Goal: Transaction & Acquisition: Obtain resource

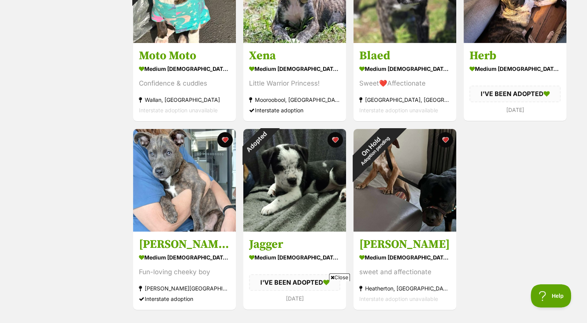
scroll to position [28, 0]
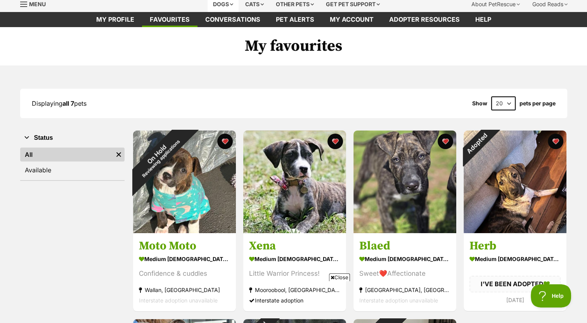
click at [216, 9] on div "Dogs" at bounding box center [222, 5] width 31 height 16
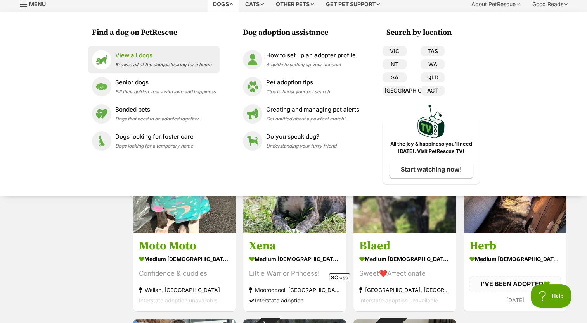
click at [140, 51] on p "View all dogs" at bounding box center [163, 55] width 96 height 9
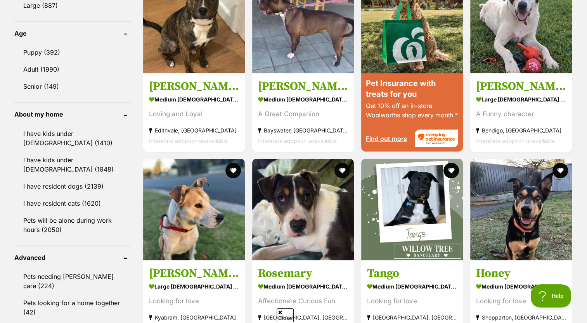
scroll to position [792, 0]
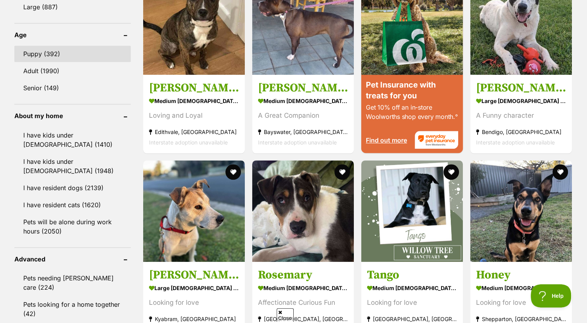
click at [59, 48] on link "Puppy (392)" at bounding box center [72, 54] width 116 height 16
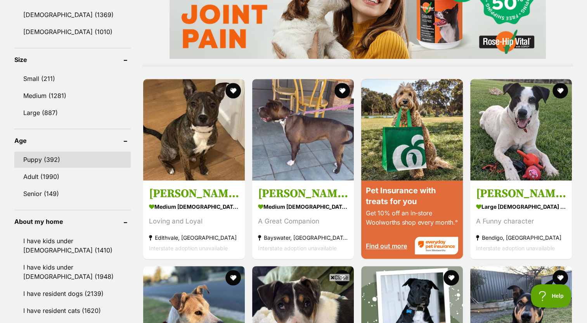
scroll to position [623, 0]
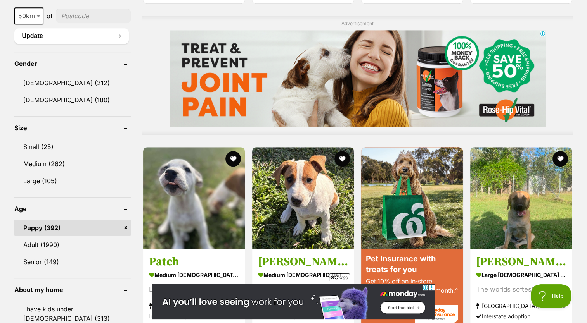
click at [95, 224] on link "Puppy (392)" at bounding box center [72, 228] width 116 height 16
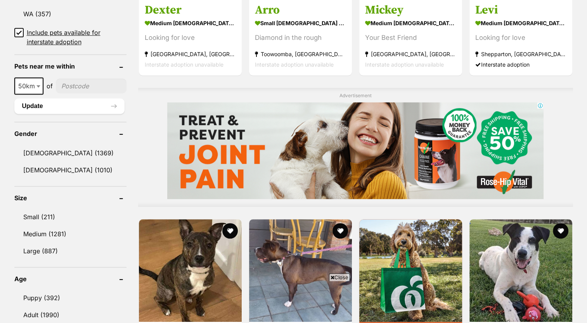
scroll to position [548, 0]
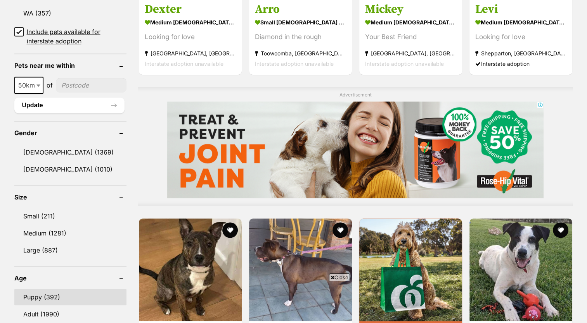
click at [61, 292] on link "Puppy (392)" at bounding box center [70, 297] width 112 height 16
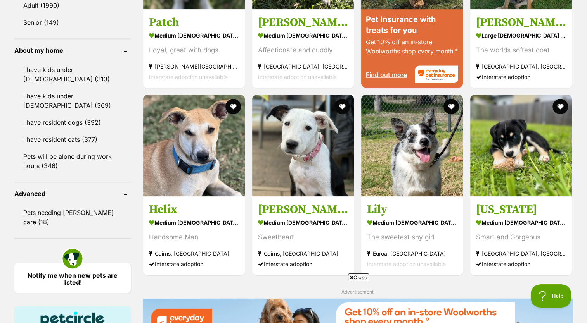
scroll to position [862, 0]
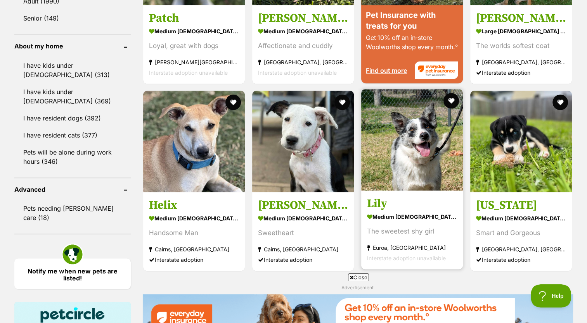
click at [385, 142] on img at bounding box center [412, 140] width 102 height 102
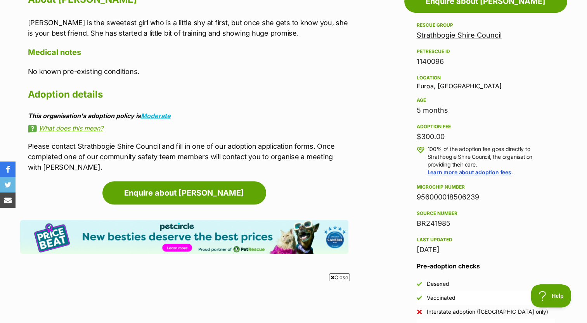
scroll to position [408, 0]
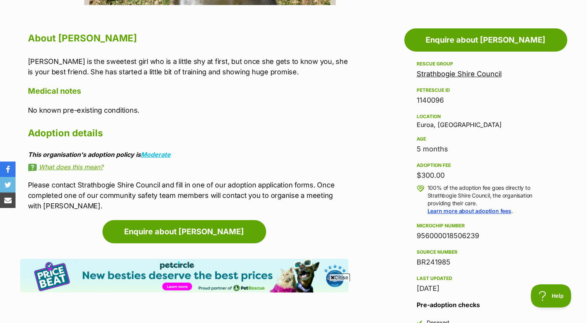
click at [581, 114] on section "Home > Rescue pet search > Adopt a dog > Dogs available for adoption Lily The s…" at bounding box center [293, 238] width 587 height 1158
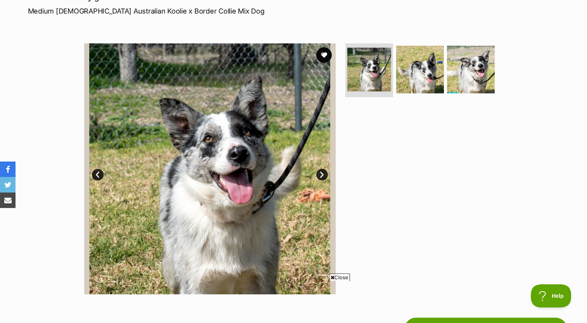
scroll to position [116, 0]
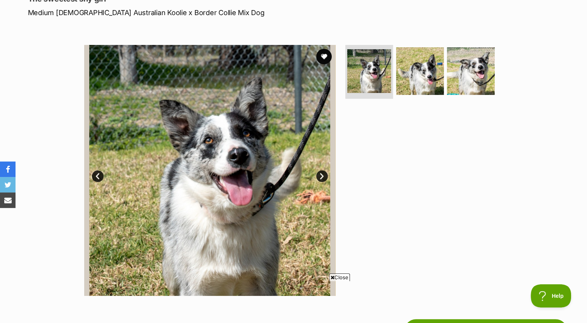
click at [317, 178] on link "Next" at bounding box center [322, 177] width 12 height 12
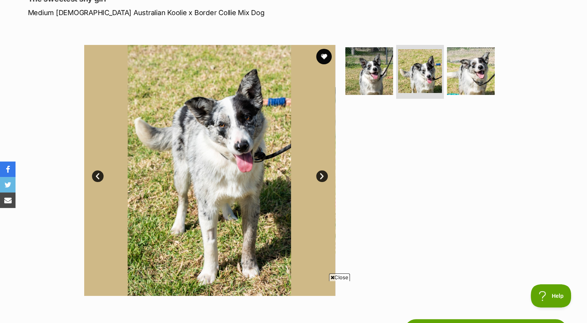
click at [327, 169] on img at bounding box center [209, 170] width 251 height 251
click at [319, 174] on link "Next" at bounding box center [322, 177] width 12 height 12
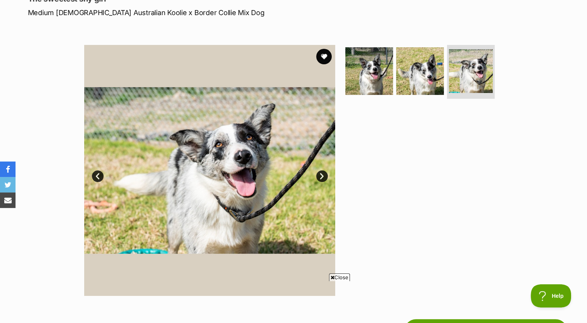
click at [538, 136] on div "Available 3 of 3 images 3 of 3 images 3 of 3 images Next Prev 1 2 3" at bounding box center [293, 164] width 587 height 263
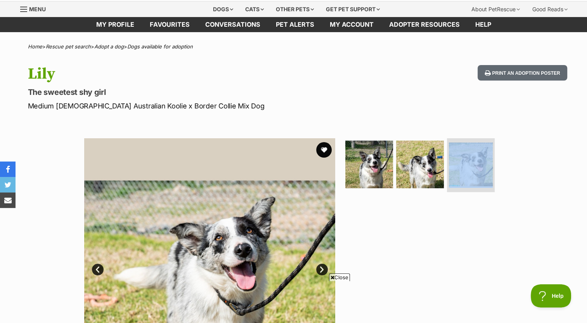
scroll to position [0, 0]
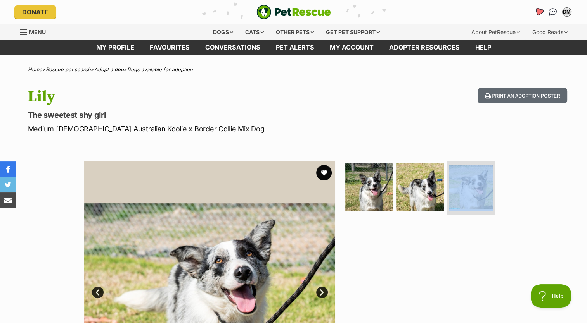
click at [535, 11] on icon "Favourites" at bounding box center [538, 11] width 9 height 9
